Goal: Transaction & Acquisition: Purchase product/service

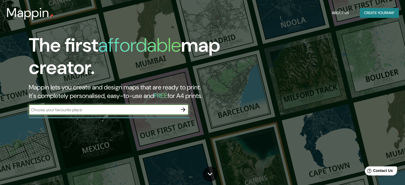
click at [109, 109] on input "text" at bounding box center [103, 110] width 149 height 6
click at [136, 112] on input "text" at bounding box center [103, 110] width 149 height 6
type input "[GEOGRAPHIC_DATA]"
click at [184, 111] on icon "button" at bounding box center [183, 110] width 6 height 6
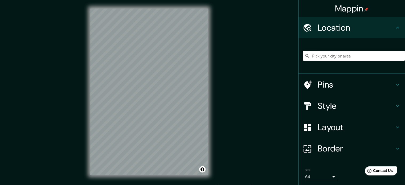
click at [328, 56] on input "Pick your city or area" at bounding box center [354, 56] width 102 height 10
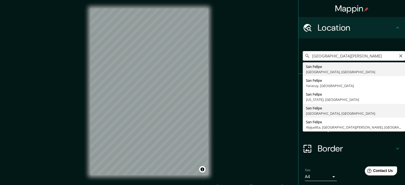
type input "San Felipe, Guanajuato, México"
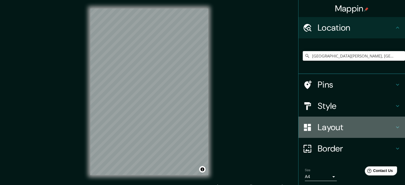
click at [323, 124] on h4 "Layout" at bounding box center [356, 127] width 77 height 11
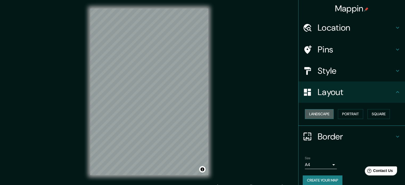
click at [326, 116] on button "Landscape" at bounding box center [319, 114] width 29 height 10
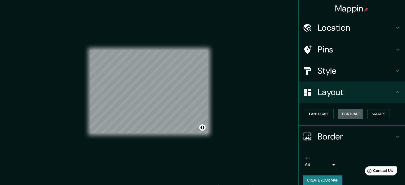
click at [338, 114] on button "Portrait" at bounding box center [350, 114] width 25 height 10
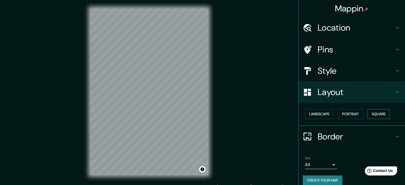
click at [372, 111] on button "Square" at bounding box center [379, 114] width 22 height 10
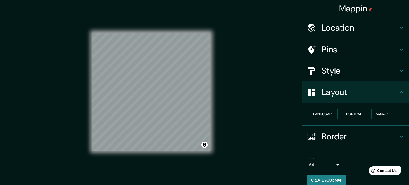
click at [324, 163] on body "Mappin Location San Felipe, Guanajuato, México Pins Style Layout Landscape Port…" at bounding box center [204, 92] width 409 height 185
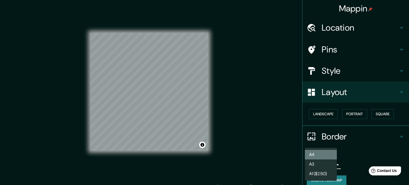
click at [328, 152] on li "A4" at bounding box center [321, 155] width 32 height 10
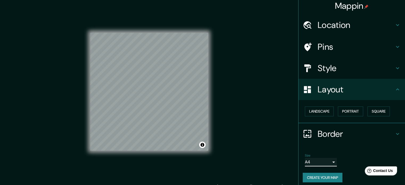
scroll to position [6, 0]
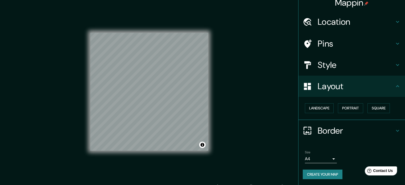
click at [37, 124] on div "Mappin Location San Felipe, Guanajuato, México Pins Style Layout Landscape Port…" at bounding box center [202, 96] width 405 height 192
click at [317, 171] on button "Create your map" at bounding box center [323, 175] width 40 height 10
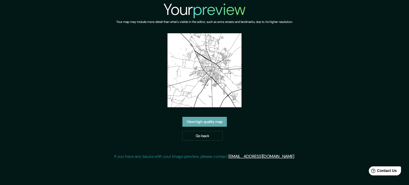
click at [208, 119] on link "View high quality map" at bounding box center [205, 122] width 44 height 10
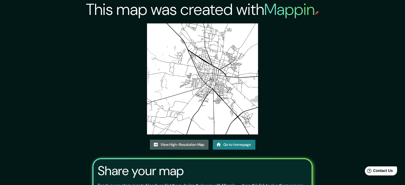
click at [187, 143] on link "View High-Resolution Map" at bounding box center [179, 145] width 59 height 10
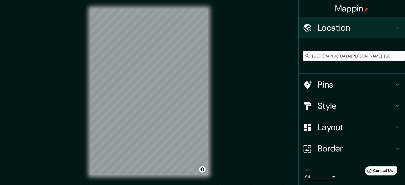
click at [254, 87] on div "Mappin Location San Felipe, Guanajuato, México Pins Style Layout Border Choose …" at bounding box center [202, 96] width 405 height 192
drag, startPoint x: 131, startPoint y: 90, endPoint x: 366, endPoint y: 54, distance: 237.5
click at [366, 54] on input "[GEOGRAPHIC_DATA][PERSON_NAME], [GEOGRAPHIC_DATA], [GEOGRAPHIC_DATA]" at bounding box center [354, 56] width 102 height 10
click at [378, 54] on input "[GEOGRAPHIC_DATA][PERSON_NAME], [GEOGRAPHIC_DATA], [GEOGRAPHIC_DATA]" at bounding box center [354, 56] width 102 height 10
click at [378, 54] on input "San Felipe, Guanajuato, México" at bounding box center [354, 56] width 102 height 10
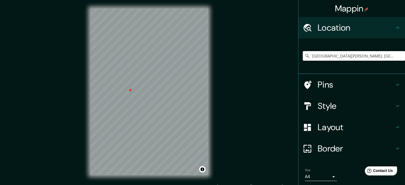
click at [378, 54] on input "San Felipe, Guanajuato, México" at bounding box center [354, 56] width 102 height 10
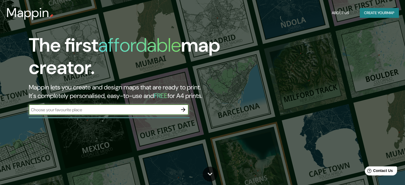
click at [141, 110] on input "text" at bounding box center [103, 110] width 149 height 6
drag, startPoint x: 94, startPoint y: 103, endPoint x: 89, endPoint y: 107, distance: 6.6
click at [93, 104] on div "The first affordable map creator. Mappin lets you create and design maps that a…" at bounding box center [130, 77] width 243 height 86
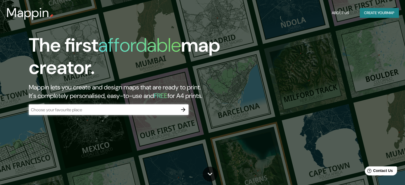
click at [88, 108] on input "text" at bounding box center [103, 110] width 149 height 6
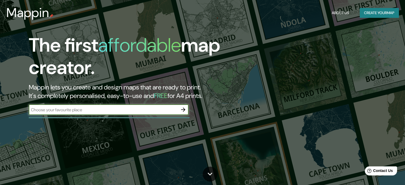
click at [75, 107] on input "text" at bounding box center [103, 110] width 149 height 6
type input "[GEOGRAPHIC_DATA]"
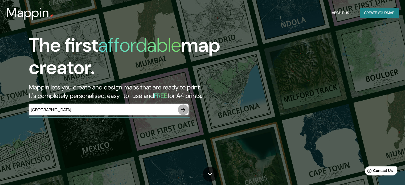
click at [183, 109] on icon "button" at bounding box center [183, 110] width 6 height 6
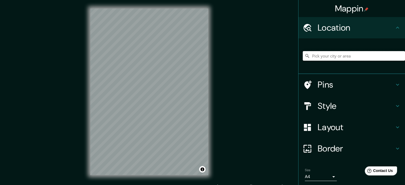
drag, startPoint x: 213, startPoint y: 50, endPoint x: 372, endPoint y: 55, distance: 159.2
click at [372, 55] on input "Pick your city or area" at bounding box center [354, 56] width 102 height 10
click at [363, 55] on input "Pick your city or area" at bounding box center [354, 56] width 102 height 10
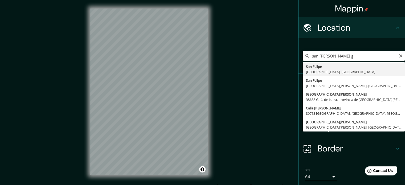
type input "San Felipe, Guanajuato, México"
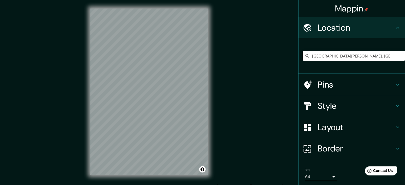
click at [346, 124] on h4 "Layout" at bounding box center [356, 127] width 77 height 11
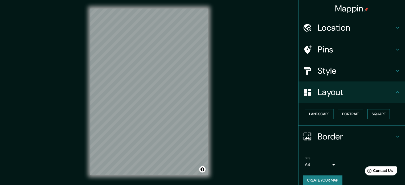
click at [374, 114] on button "Square" at bounding box center [379, 114] width 22 height 10
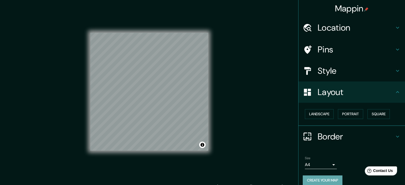
click at [329, 179] on button "Create your map" at bounding box center [323, 181] width 40 height 10
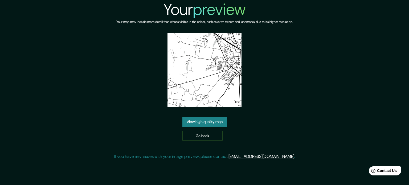
click at [222, 125] on link "View high quality map" at bounding box center [205, 122] width 44 height 10
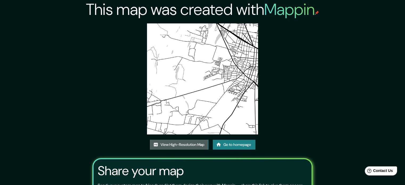
click at [185, 146] on link "View High-Resolution Map" at bounding box center [179, 145] width 59 height 10
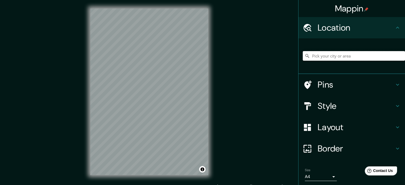
click at [341, 54] on input "Pick your city or area" at bounding box center [354, 56] width 102 height 10
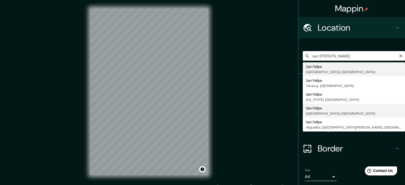
type input "[GEOGRAPHIC_DATA][PERSON_NAME], [GEOGRAPHIC_DATA], [GEOGRAPHIC_DATA]"
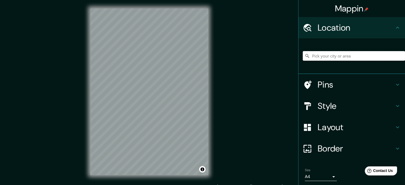
click at [333, 53] on input "Pick your city or area" at bounding box center [354, 56] width 102 height 10
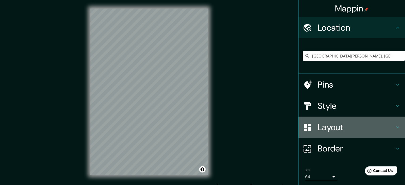
click at [344, 129] on h4 "Layout" at bounding box center [356, 127] width 77 height 11
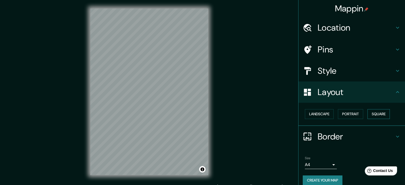
click at [377, 117] on button "Square" at bounding box center [379, 114] width 22 height 10
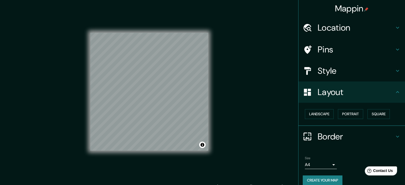
click at [80, 130] on div "Mappin Location San Felipe, Guanajuato, México Pins Style Layout Landscape Port…" at bounding box center [202, 96] width 405 height 192
click at [282, 113] on div "Mappin Location San Felipe, Guanajuato, México Pins Style Layout Landscape Port…" at bounding box center [202, 96] width 405 height 192
click at [264, 119] on div "Mappin Location San Felipe, Guanajuato, México Pins Style Layout Landscape Port…" at bounding box center [202, 96] width 405 height 192
click at [60, 99] on div "Mappin Location San Felipe, Guanajuato, México Pins Style Layout Landscape Port…" at bounding box center [202, 96] width 405 height 192
click at [214, 119] on div "© Mapbox © OpenStreetMap Improve this map" at bounding box center [149, 92] width 135 height 184
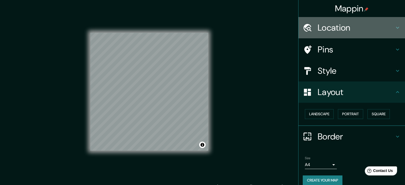
click at [358, 27] on h4 "Location" at bounding box center [356, 27] width 77 height 11
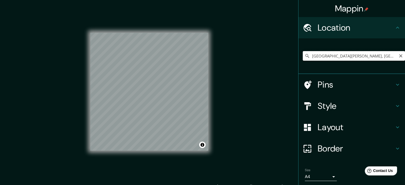
click at [386, 56] on input "[GEOGRAPHIC_DATA][PERSON_NAME], [GEOGRAPHIC_DATA], [GEOGRAPHIC_DATA]" at bounding box center [354, 56] width 102 height 10
drag, startPoint x: 386, startPoint y: 56, endPoint x: 275, endPoint y: 59, distance: 111.2
click at [275, 59] on div "Mappin Location San Felipe, Guanajuato, México Pins Style Layout Border Choose …" at bounding box center [202, 96] width 405 height 192
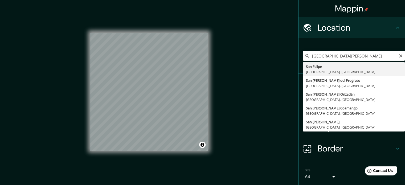
type input "[GEOGRAPHIC_DATA][PERSON_NAME], [GEOGRAPHIC_DATA], [GEOGRAPHIC_DATA]"
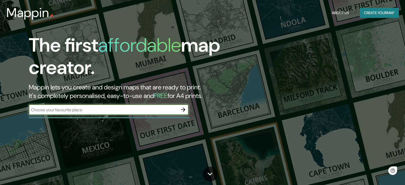
click at [119, 110] on input "text" at bounding box center [103, 110] width 149 height 6
type input "[GEOGRAPHIC_DATA]"
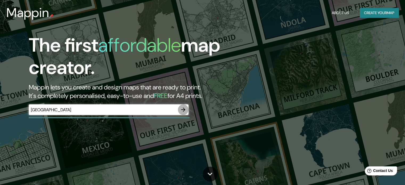
click at [183, 107] on icon "button" at bounding box center [183, 110] width 6 height 6
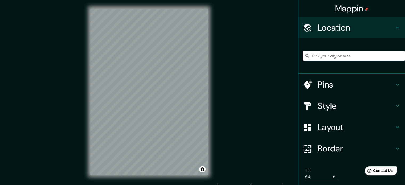
click at [352, 57] on input "Pick your city or area" at bounding box center [354, 56] width 102 height 10
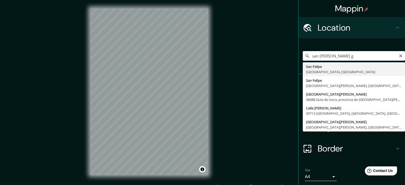
type input "[GEOGRAPHIC_DATA][PERSON_NAME], [GEOGRAPHIC_DATA], [GEOGRAPHIC_DATA]"
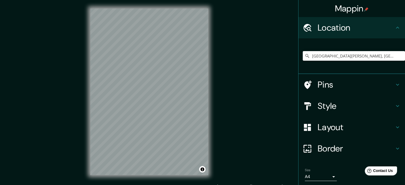
click at [344, 125] on h4 "Layout" at bounding box center [356, 127] width 77 height 11
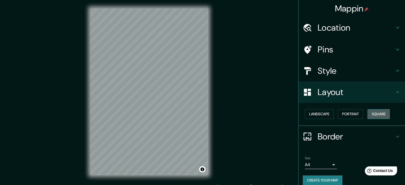
click at [384, 113] on button "Square" at bounding box center [379, 114] width 22 height 10
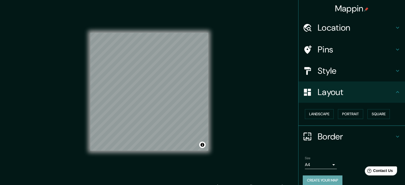
click at [328, 178] on button "Create your map" at bounding box center [323, 181] width 40 height 10
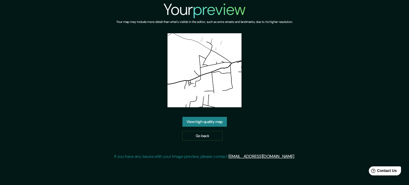
click at [211, 123] on link "View high quality map" at bounding box center [205, 122] width 44 height 10
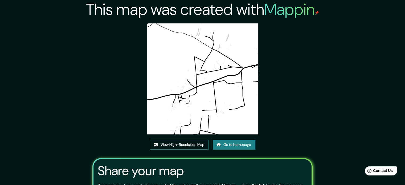
click at [178, 144] on link "View High-Resolution Map" at bounding box center [179, 145] width 59 height 10
